Goal: Transaction & Acquisition: Download file/media

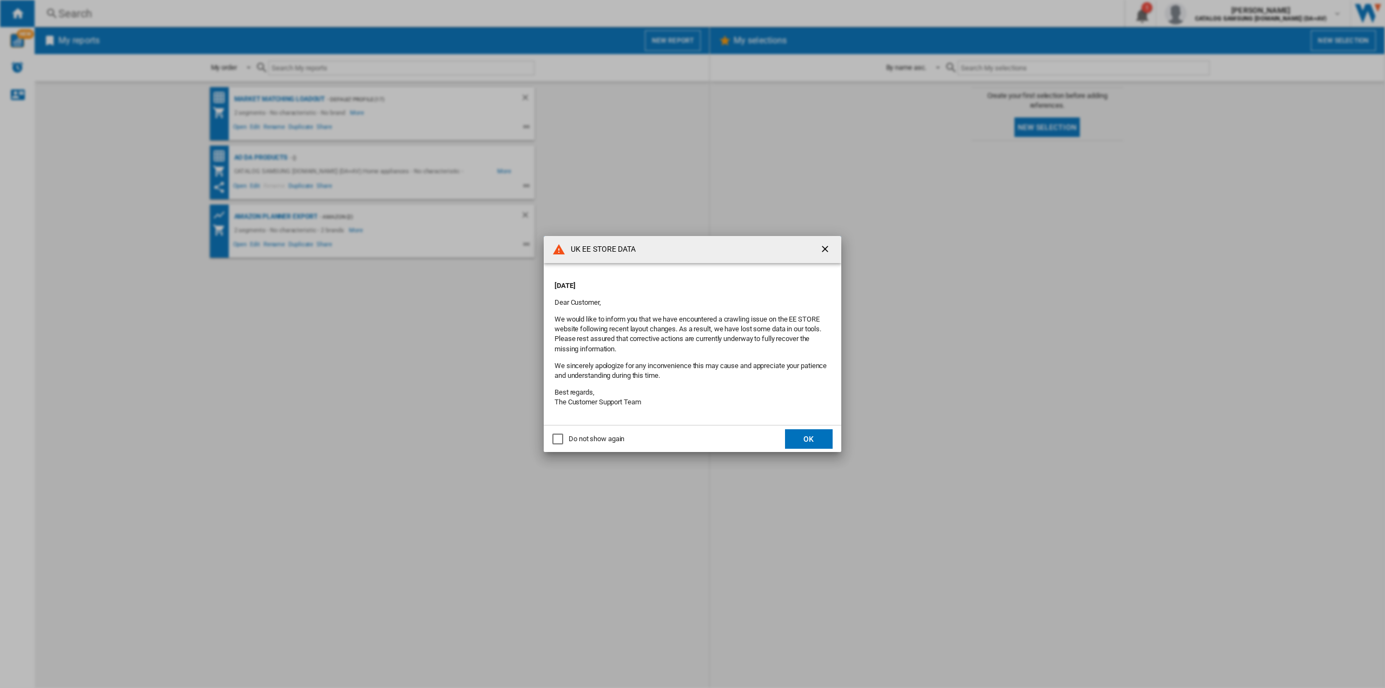
click at [809, 441] on button "OK" at bounding box center [809, 438] width 48 height 19
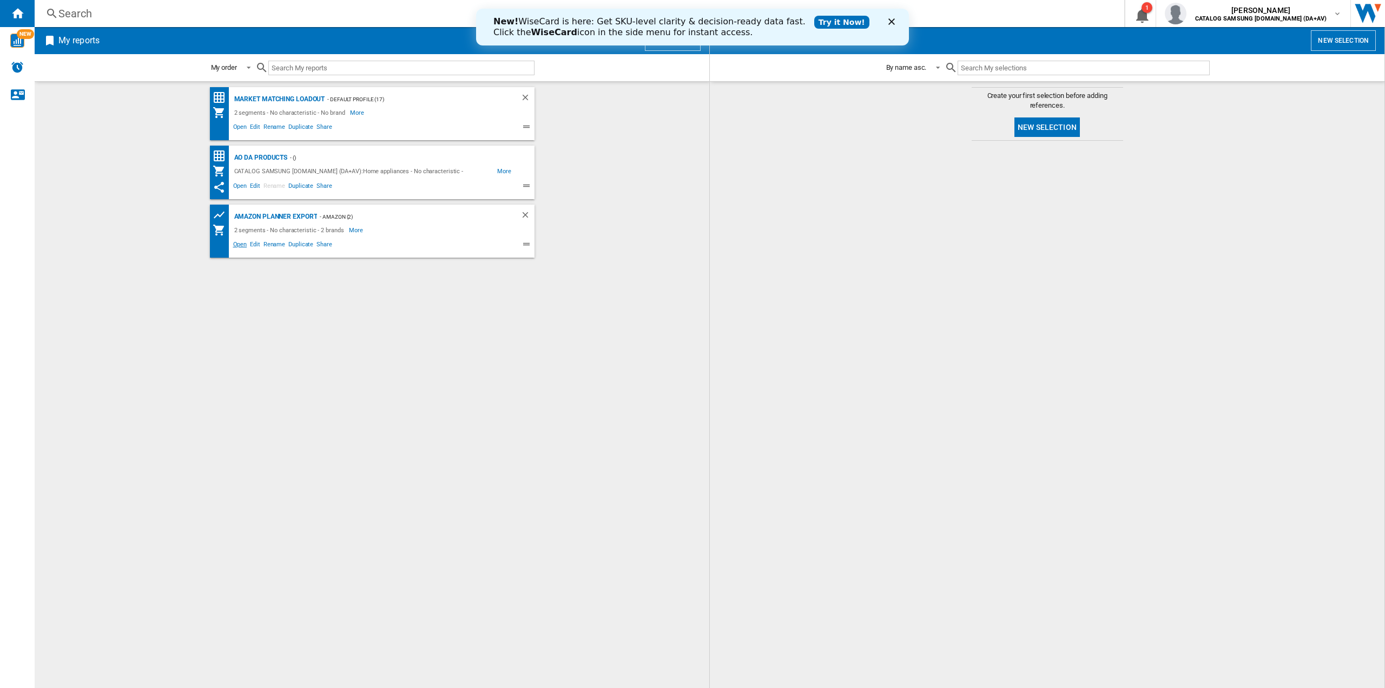
click at [237, 244] on span "Open" at bounding box center [240, 245] width 17 height 13
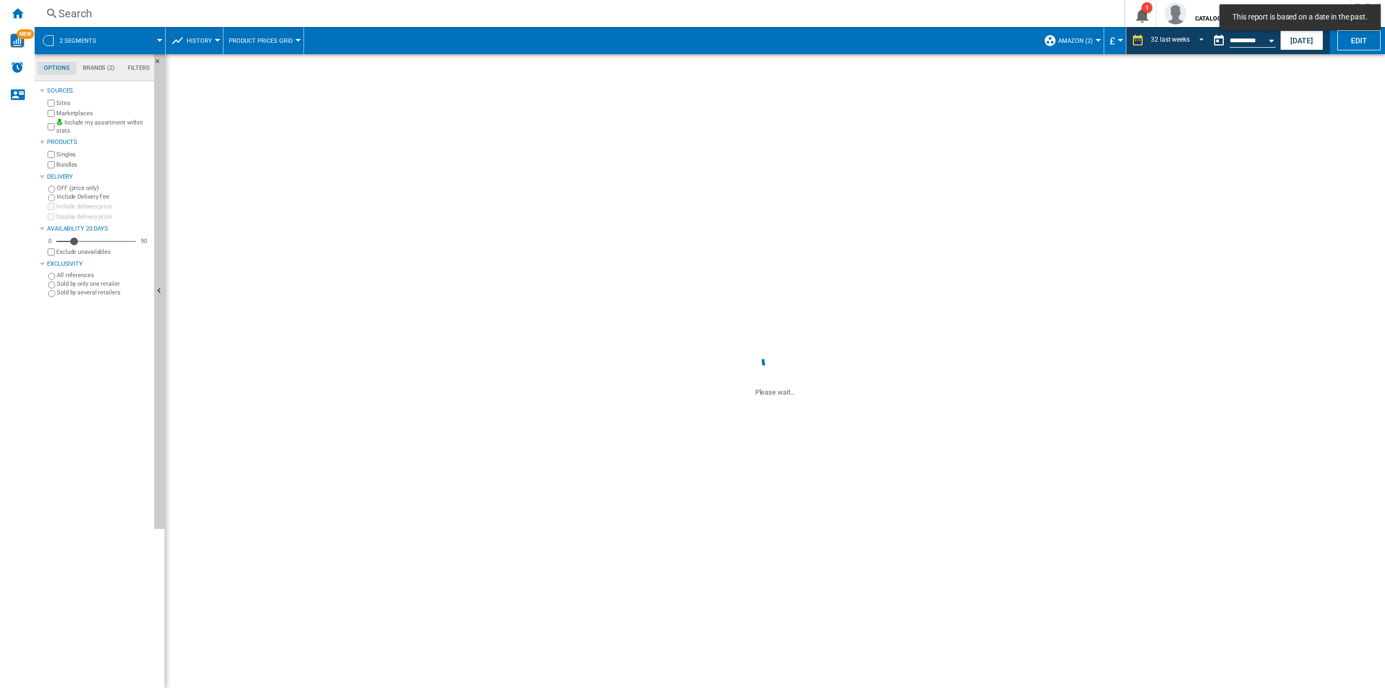
click at [1063, 28] on button "Amazon (2)" at bounding box center [1078, 40] width 40 height 27
click at [1065, 117] on md-radio-button "AO (2)" at bounding box center [1094, 116] width 80 height 10
click at [1305, 41] on button "[DATE]" at bounding box center [1301, 40] width 43 height 20
click at [1127, 44] on span "AO (2)" at bounding box center [1133, 40] width 17 height 7
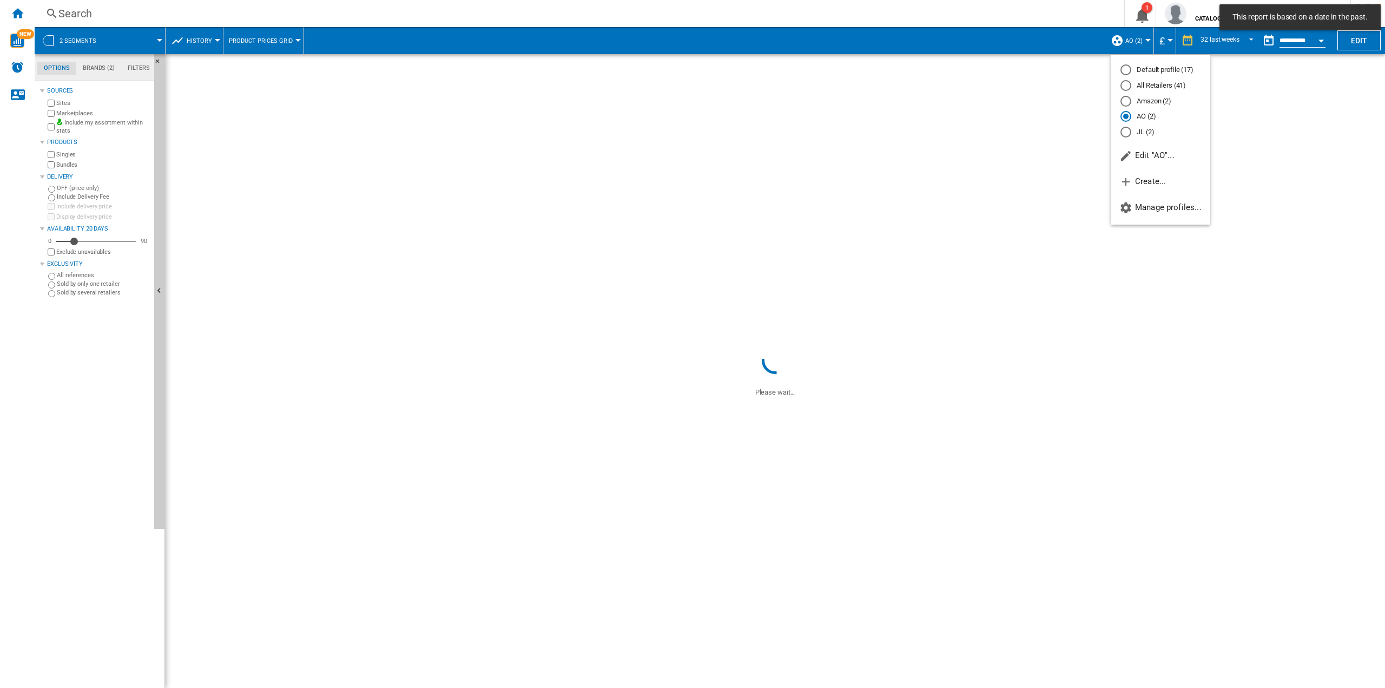
click at [1127, 44] on md-backdrop at bounding box center [692, 344] width 1385 height 688
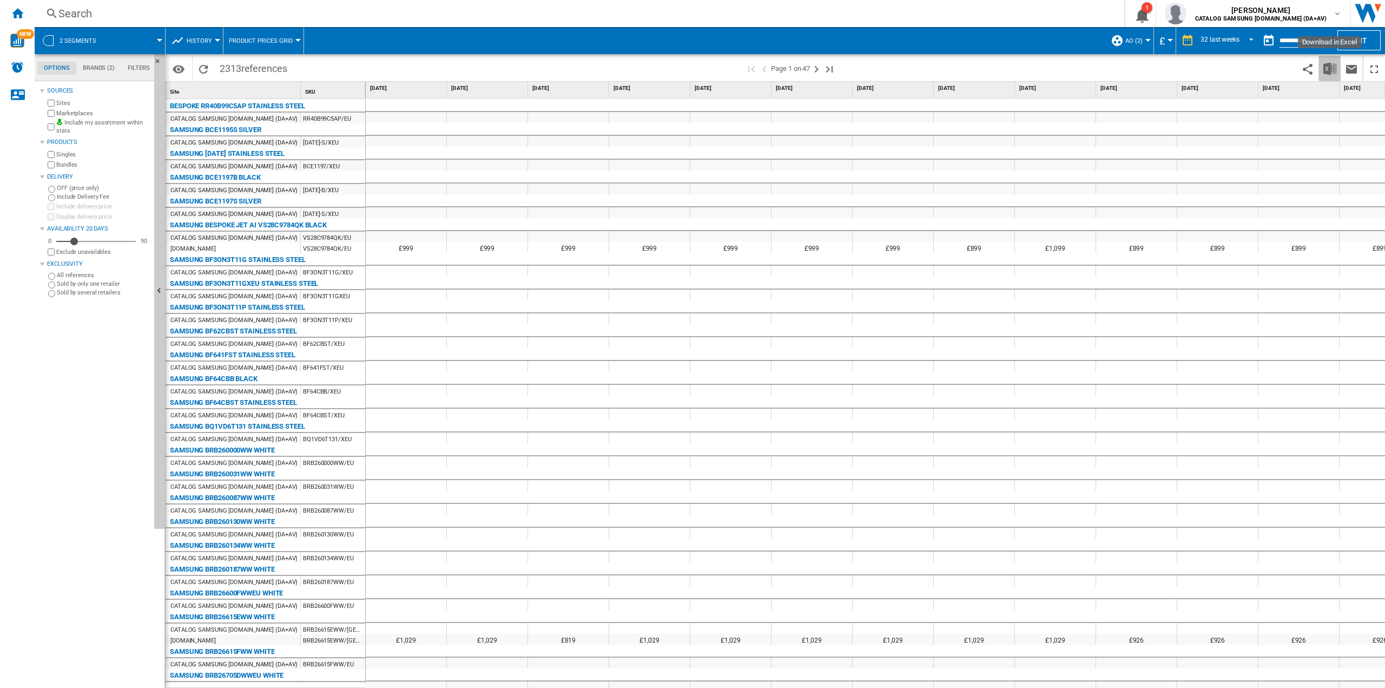
click at [1326, 64] on img "Download in Excel" at bounding box center [1329, 68] width 13 height 13
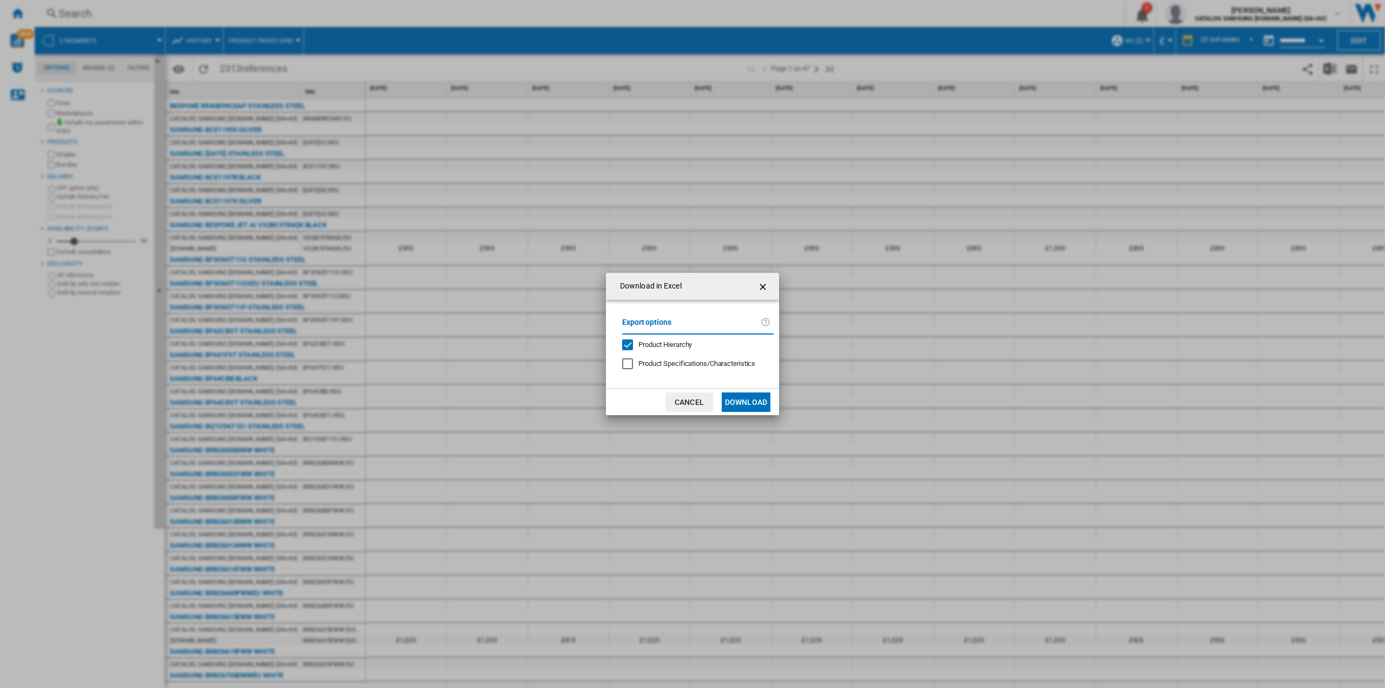
click at [747, 400] on button "Download" at bounding box center [746, 401] width 49 height 19
